Goal: Task Accomplishment & Management: Use online tool/utility

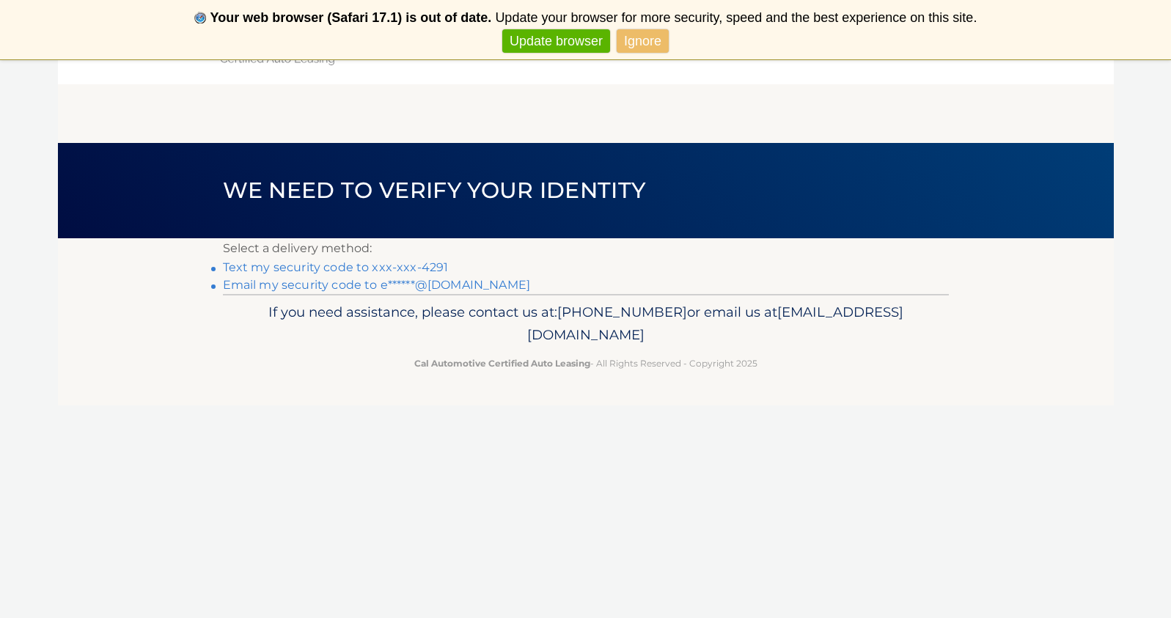
click at [264, 263] on link "Text my security code to xxx-xxx-4291" at bounding box center [336, 267] width 226 height 14
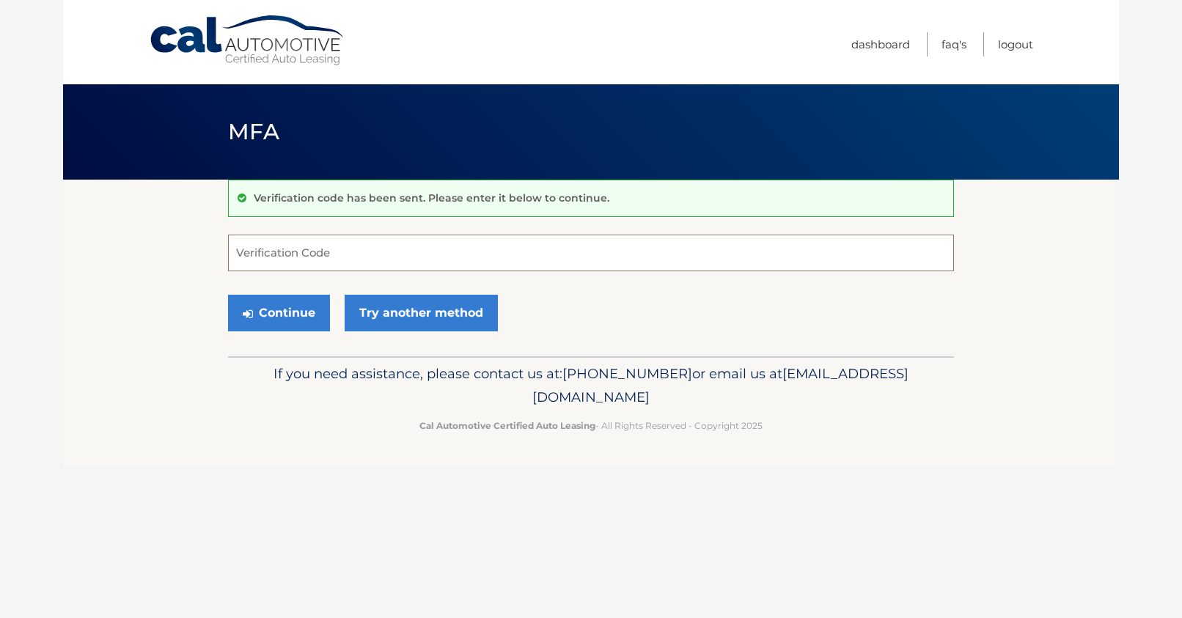
click at [265, 257] on input "Verification Code" at bounding box center [591, 253] width 726 height 37
click at [211, 260] on section "Verification code has been sent. Please enter it below to continue. Verificatio…" at bounding box center [591, 268] width 1056 height 177
click at [343, 266] on input "Verification Code" at bounding box center [591, 253] width 726 height 37
click at [127, 260] on section "Verification code has been sent. Please enter it below to continue. Verificatio…" at bounding box center [591, 268] width 1056 height 177
click at [264, 260] on input "Verification Code" at bounding box center [591, 253] width 726 height 37
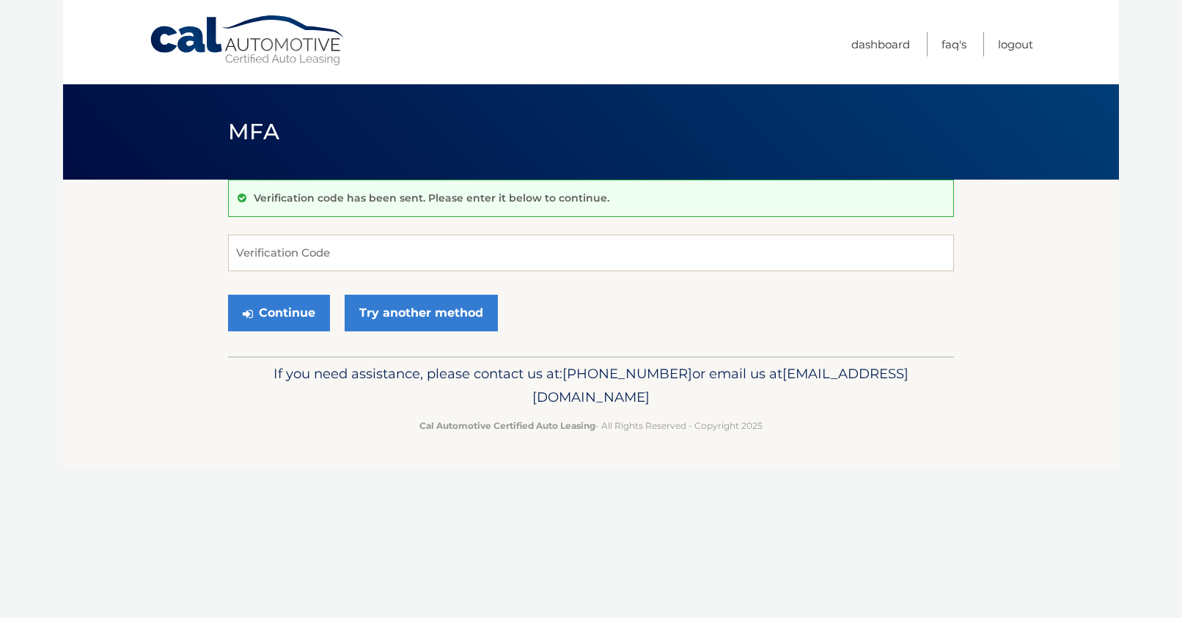
click at [167, 256] on section "Verification code has been sent. Please enter it below to continue. Verificatio…" at bounding box center [591, 268] width 1056 height 177
click at [279, 253] on input "Verification Code" at bounding box center [591, 253] width 726 height 37
click at [204, 254] on section "Verification code has been sent. Please enter it below to continue. Verificatio…" at bounding box center [591, 268] width 1056 height 177
click at [332, 265] on input "Verification Code" at bounding box center [591, 253] width 726 height 37
click at [277, 305] on button "Continue" at bounding box center [279, 313] width 102 height 37
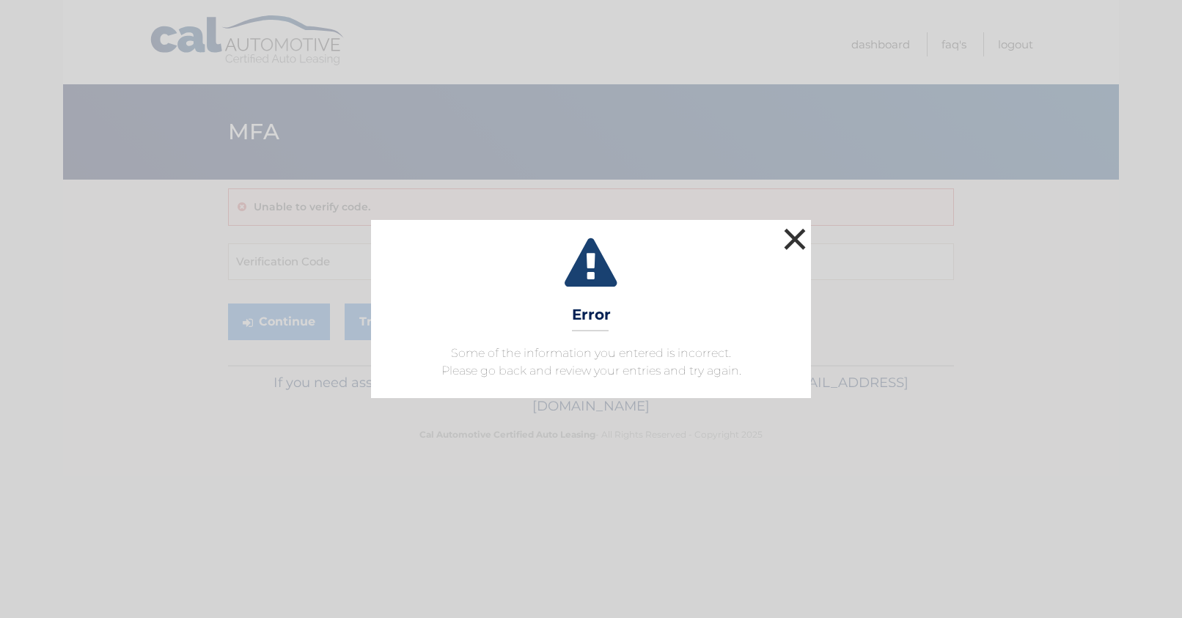
click at [802, 246] on button "×" at bounding box center [794, 238] width 29 height 29
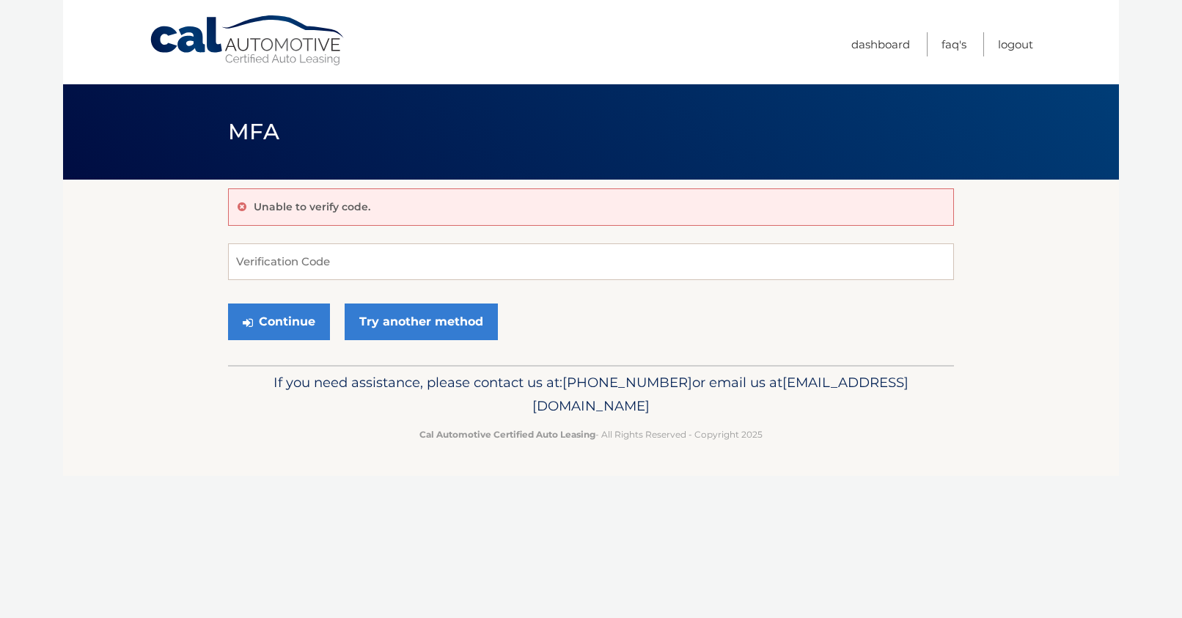
click at [214, 230] on section "Unable to verify code. Verification Code Continue Try another method" at bounding box center [591, 273] width 1056 height 186
click at [236, 238] on div "Unable to verify code. Verification Code Continue Try another method" at bounding box center [591, 273] width 726 height 186
click at [246, 260] on input "Verification Code" at bounding box center [591, 262] width 726 height 37
click at [390, 307] on link "Try another method" at bounding box center [421, 322] width 153 height 37
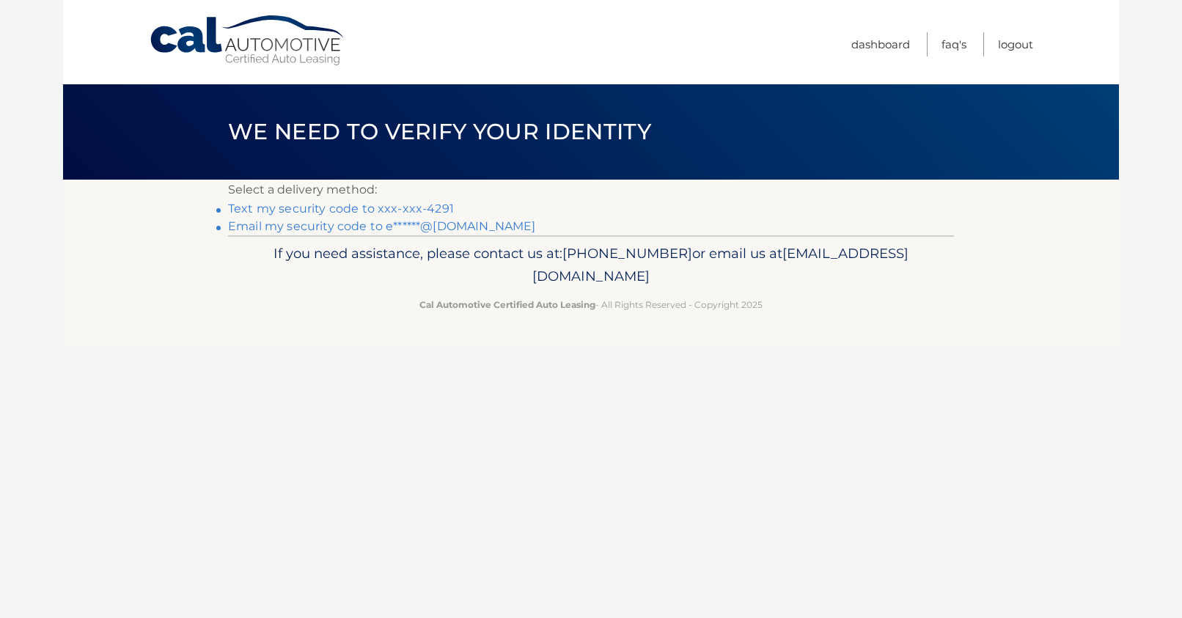
click at [318, 226] on link "Email my security code to e******@gmail.com" at bounding box center [382, 226] width 308 height 14
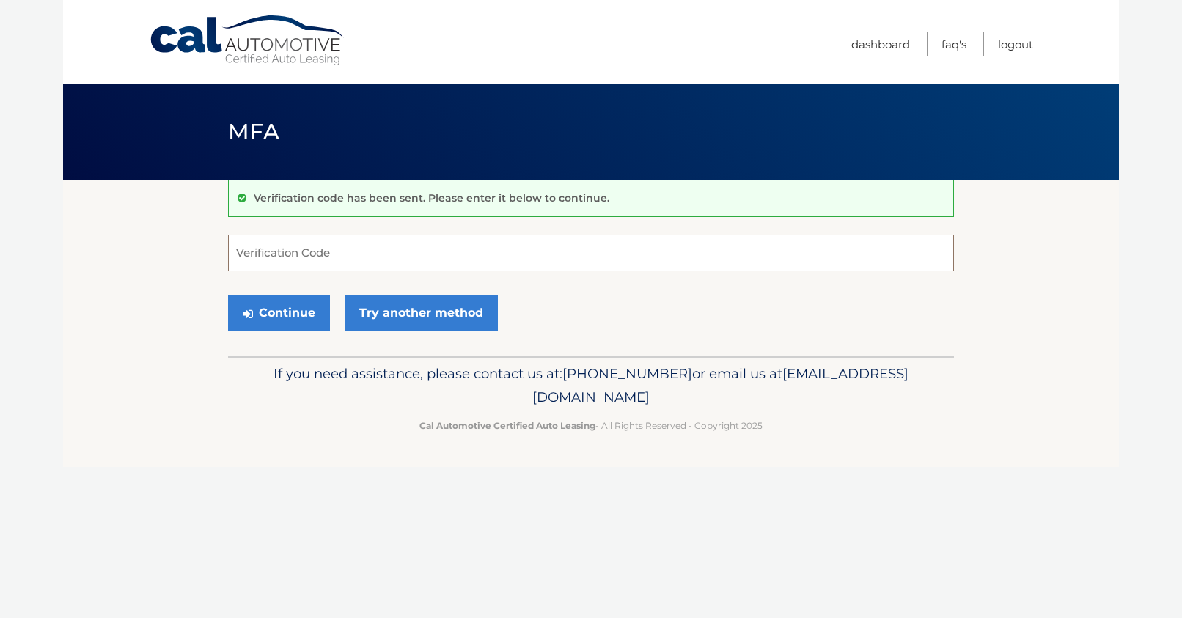
click at [304, 244] on input "Verification Code" at bounding box center [591, 253] width 726 height 37
paste input "991278"
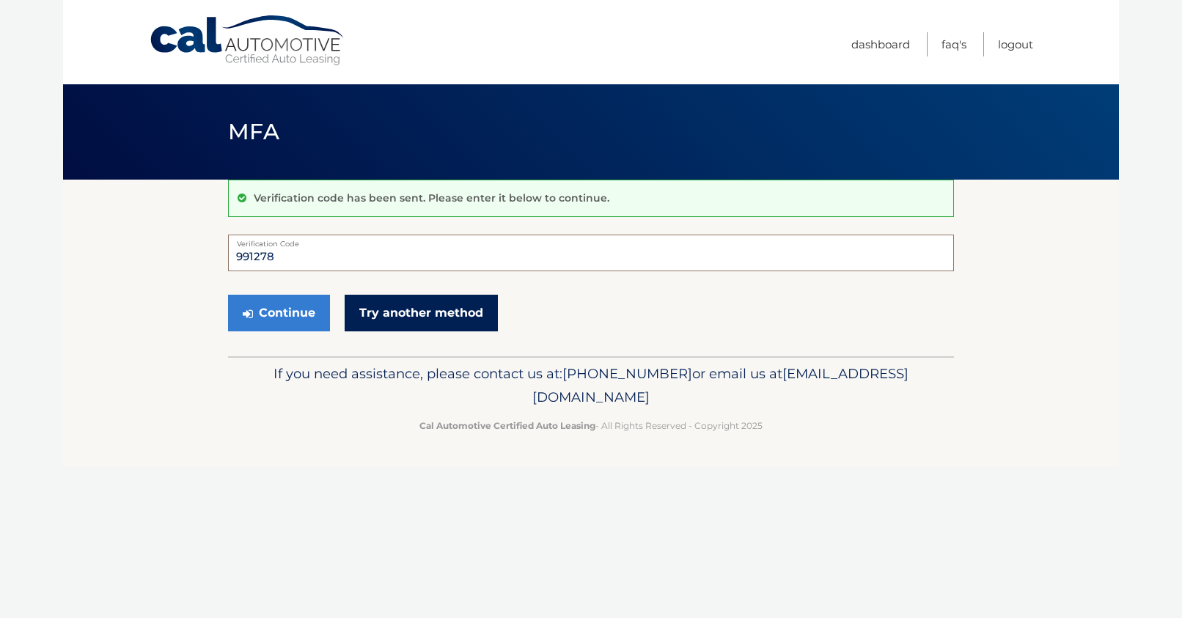
type input "991278"
click at [441, 326] on link "Try another method" at bounding box center [421, 313] width 153 height 37
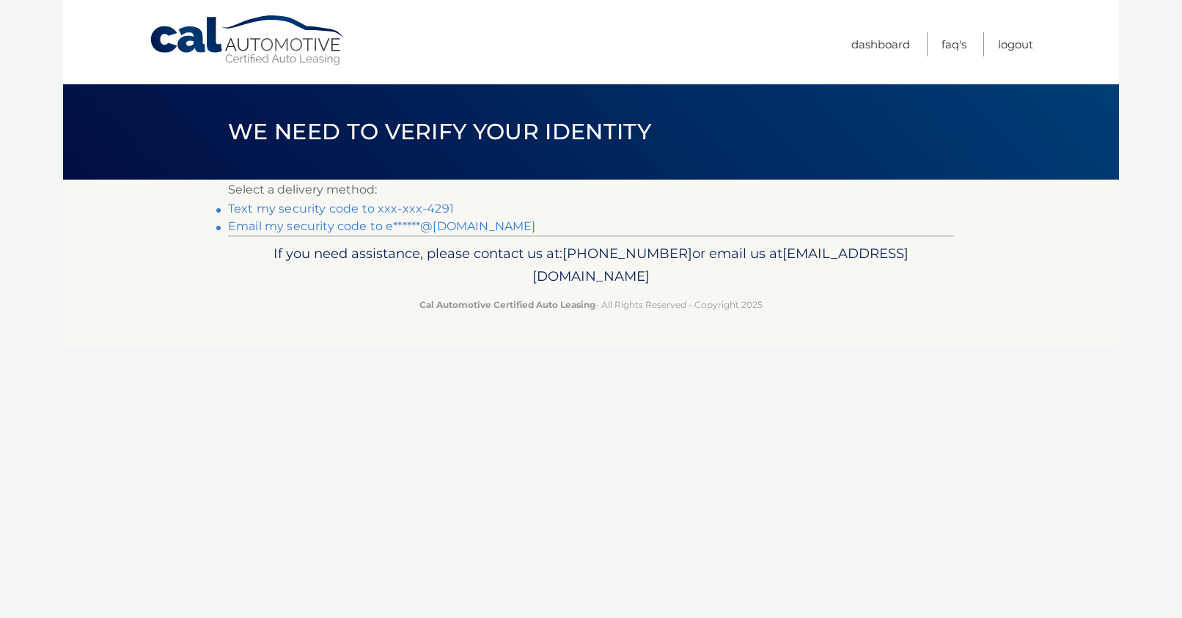
click at [315, 229] on link "Email my security code to e******@[DOMAIN_NAME]" at bounding box center [382, 226] width 308 height 14
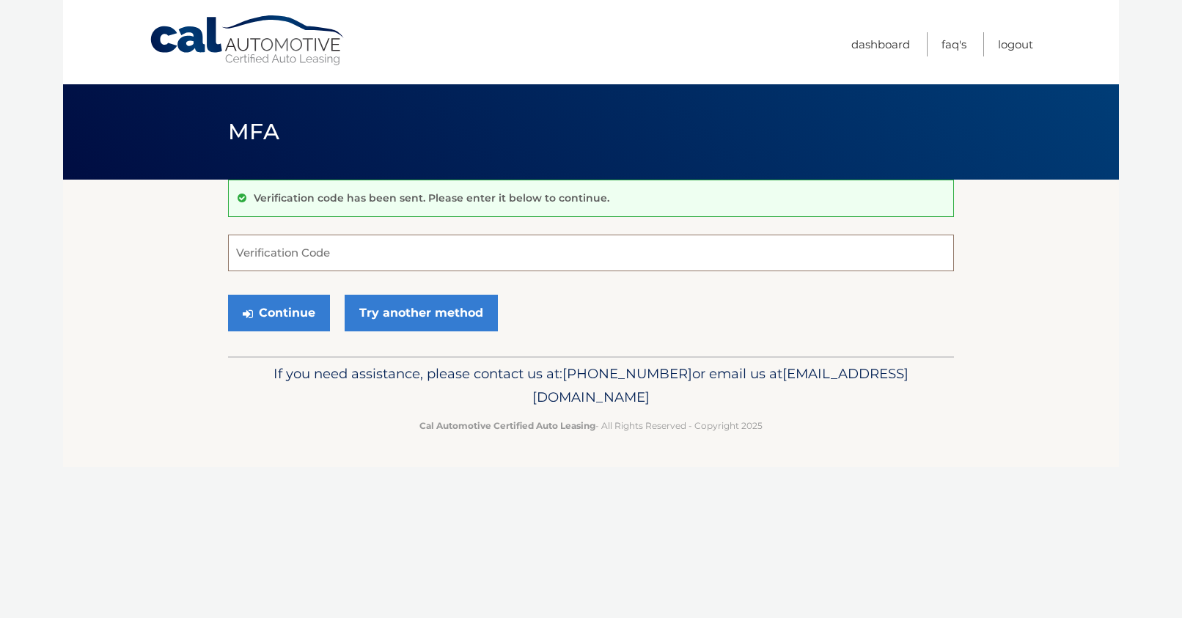
click at [307, 246] on input "Verification Code" at bounding box center [591, 253] width 726 height 37
paste input "311287"
type input "311287"
click at [253, 321] on button "Continue" at bounding box center [279, 313] width 102 height 37
